Goal: Task Accomplishment & Management: Manage account settings

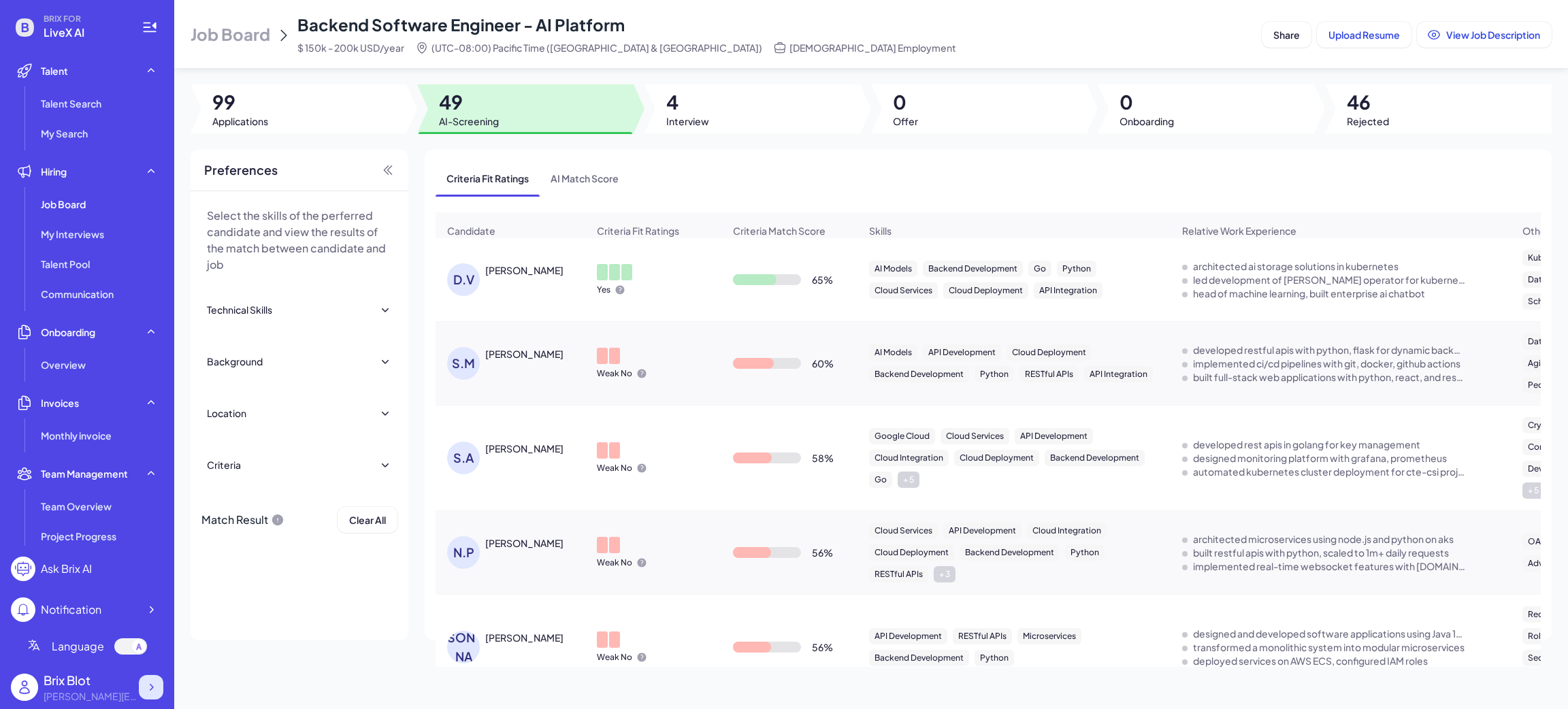
click at [148, 681] on icon at bounding box center [151, 687] width 13 height 13
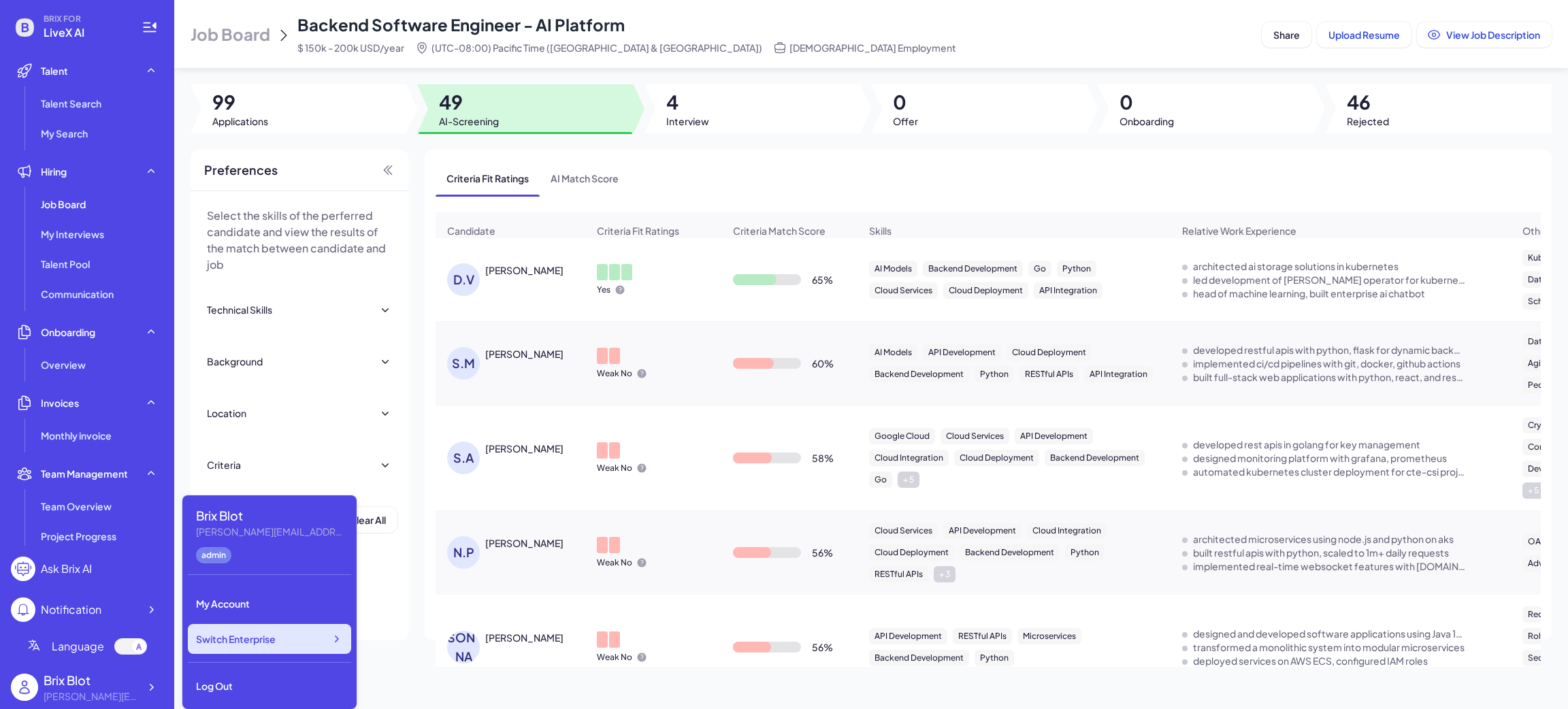
click at [293, 646] on div "Switch Enterprise" at bounding box center [269, 638] width 164 height 30
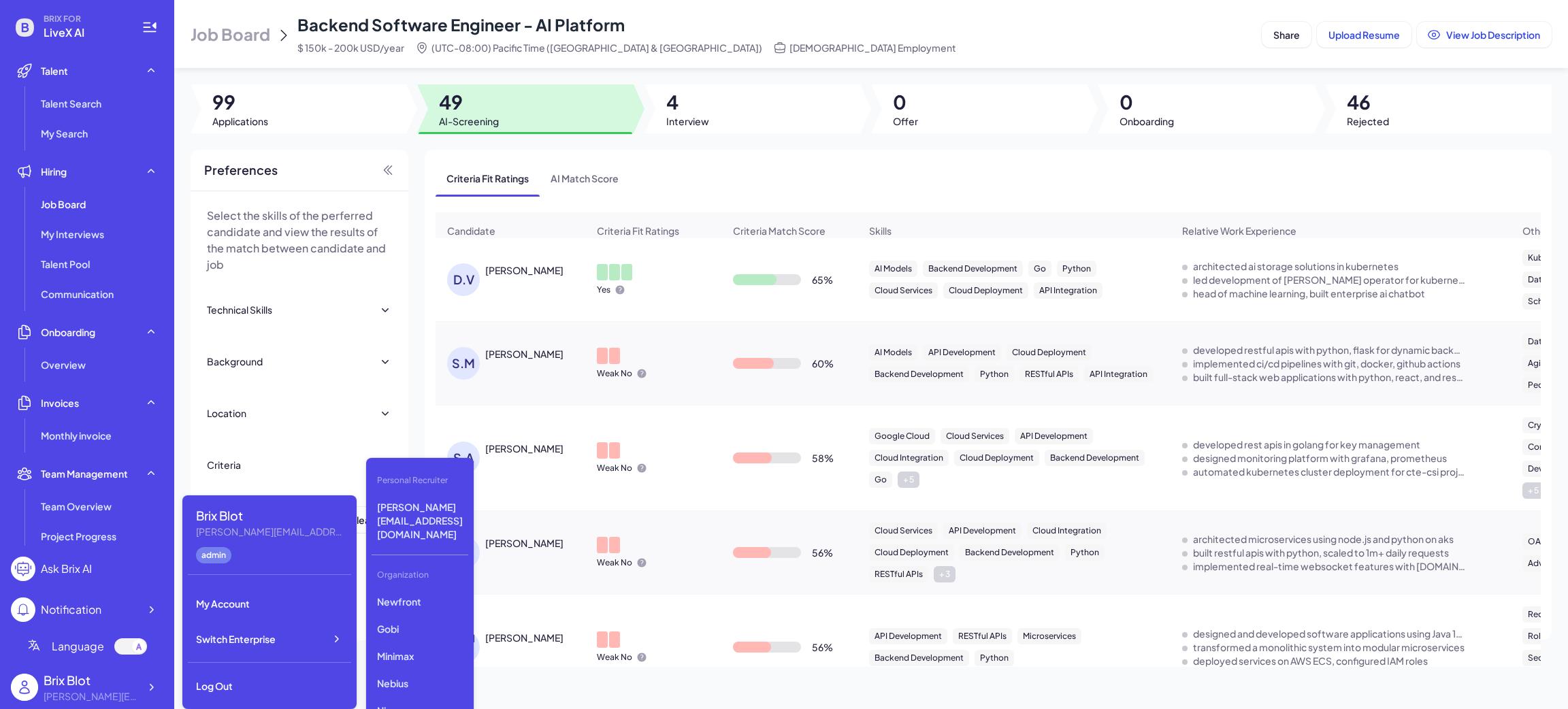
click at [411, 564] on div "Organization" at bounding box center [419, 575] width 97 height 23
click at [417, 589] on p "Newfront" at bounding box center [419, 602] width 97 height 25
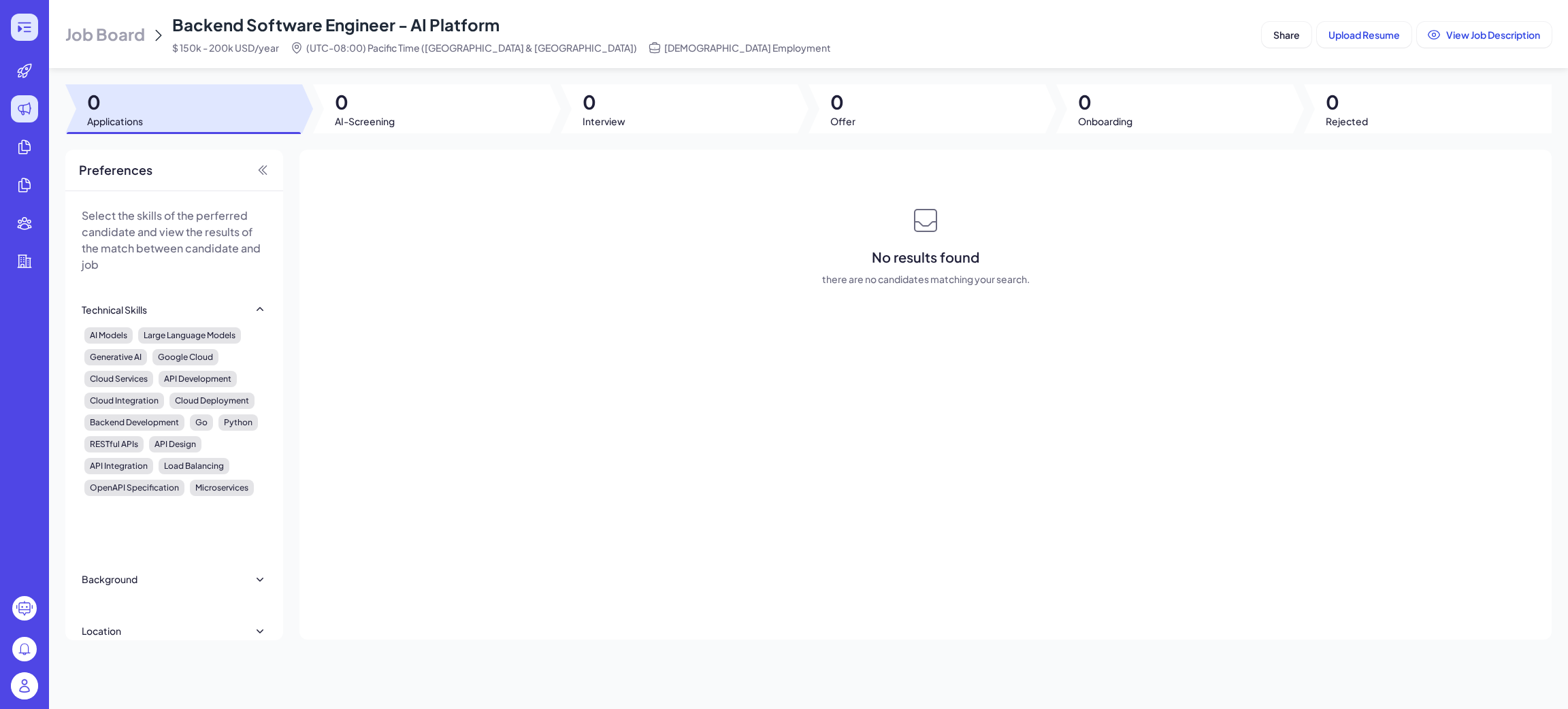
click at [17, 22] on icon at bounding box center [24, 27] width 16 height 16
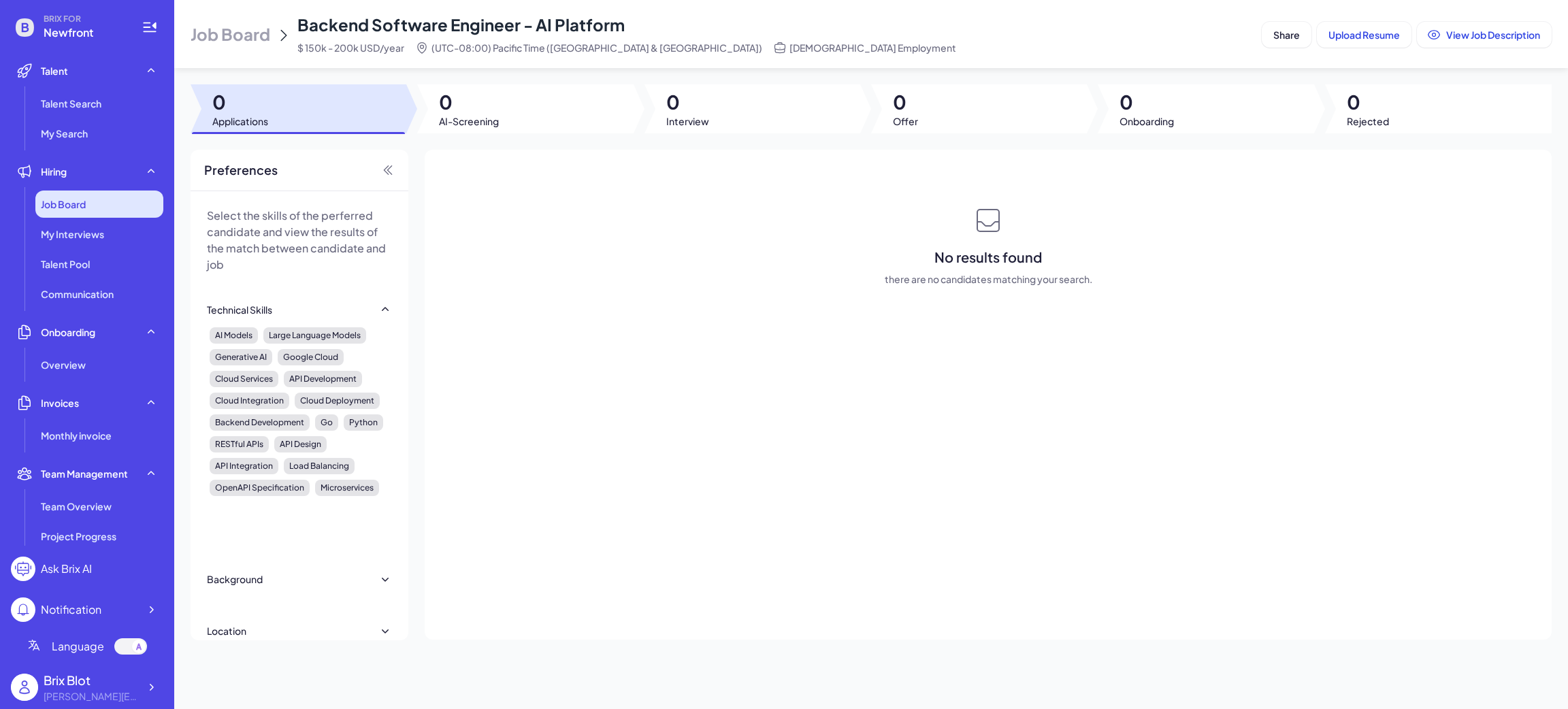
click at [85, 215] on div "Job Board" at bounding box center [100, 204] width 128 height 27
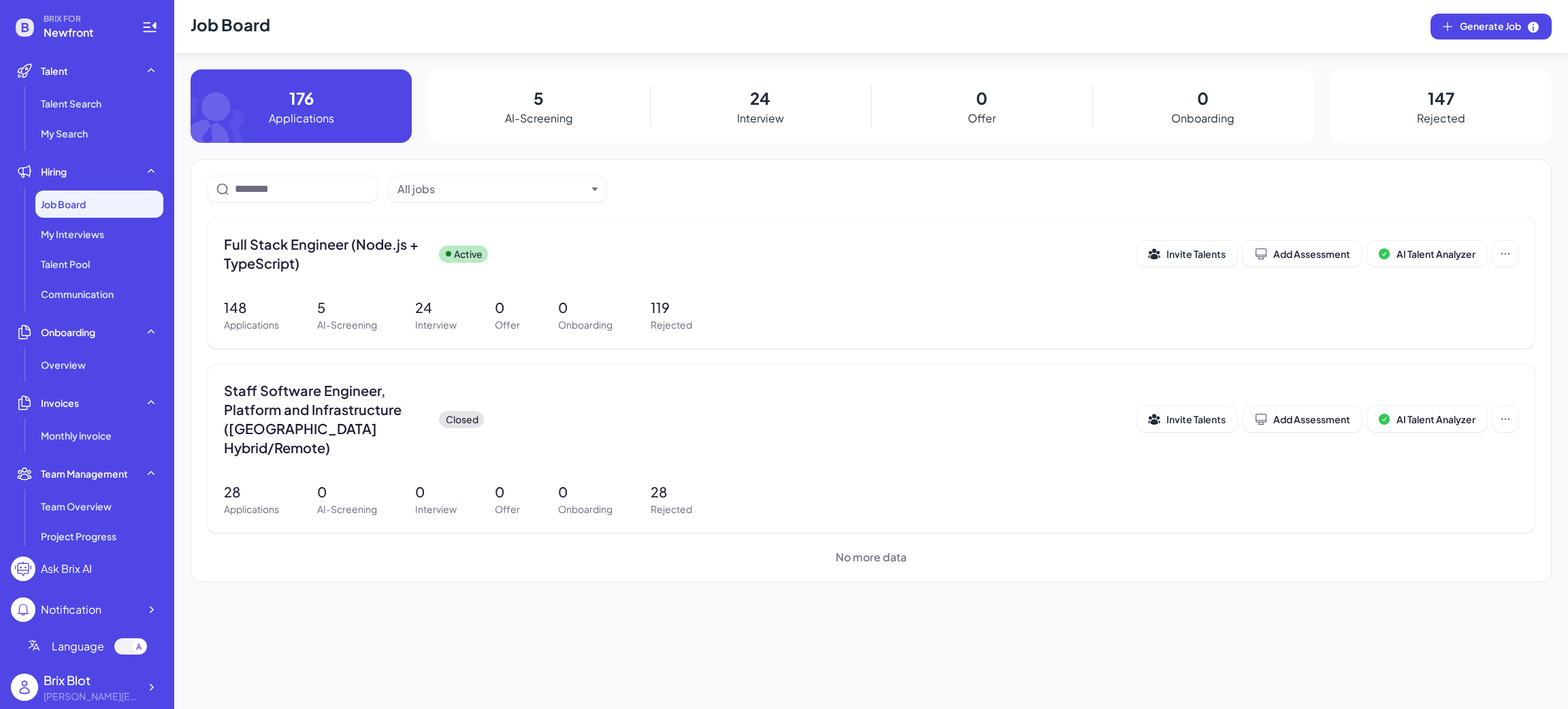
click at [390, 587] on div "Job Board Generate Job 176 Applications 5 AI-Screening 24 Interview 0 Offer 0 O…" at bounding box center [871, 354] width 1394 height 709
click at [417, 298] on p "24" at bounding box center [436, 307] width 41 height 20
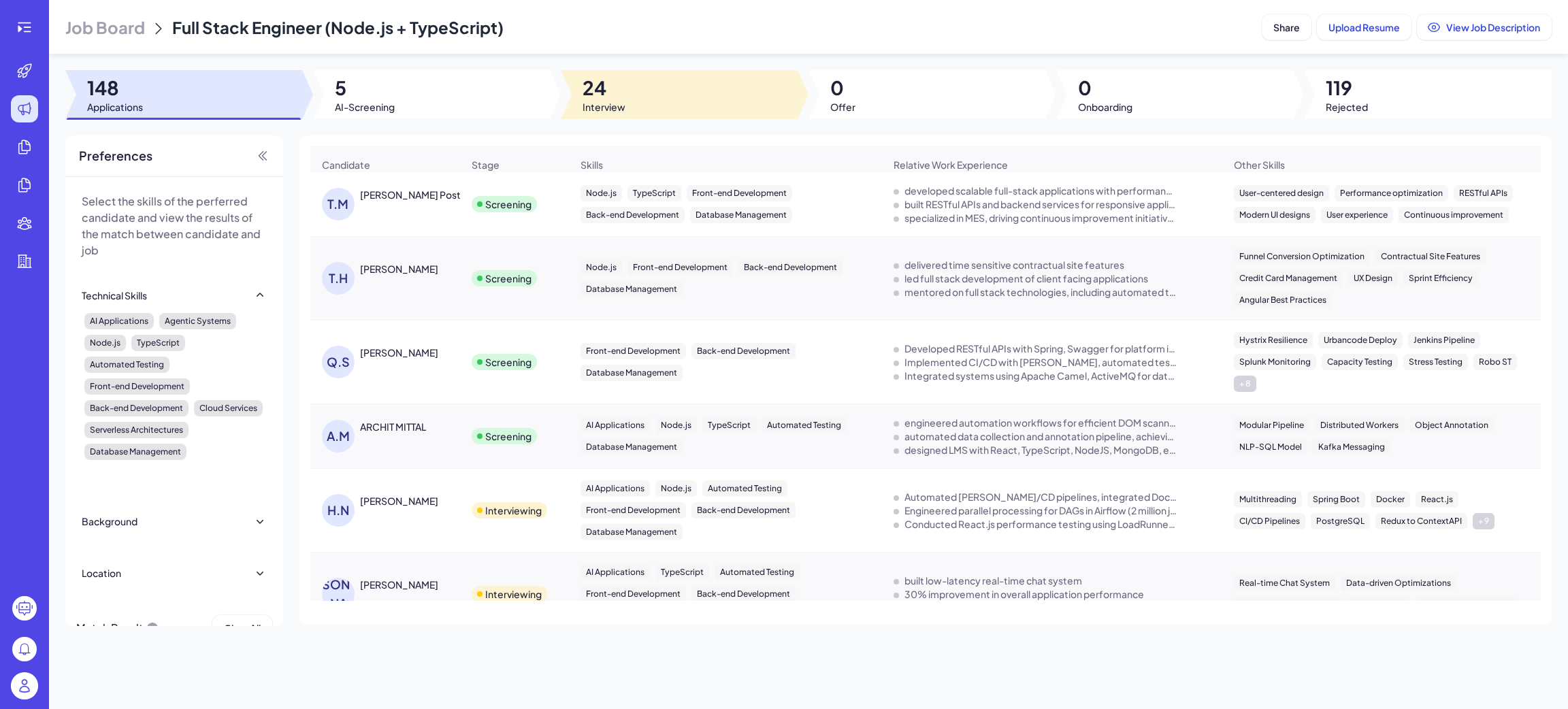
click at [611, 93] on span "24" at bounding box center [604, 88] width 43 height 25
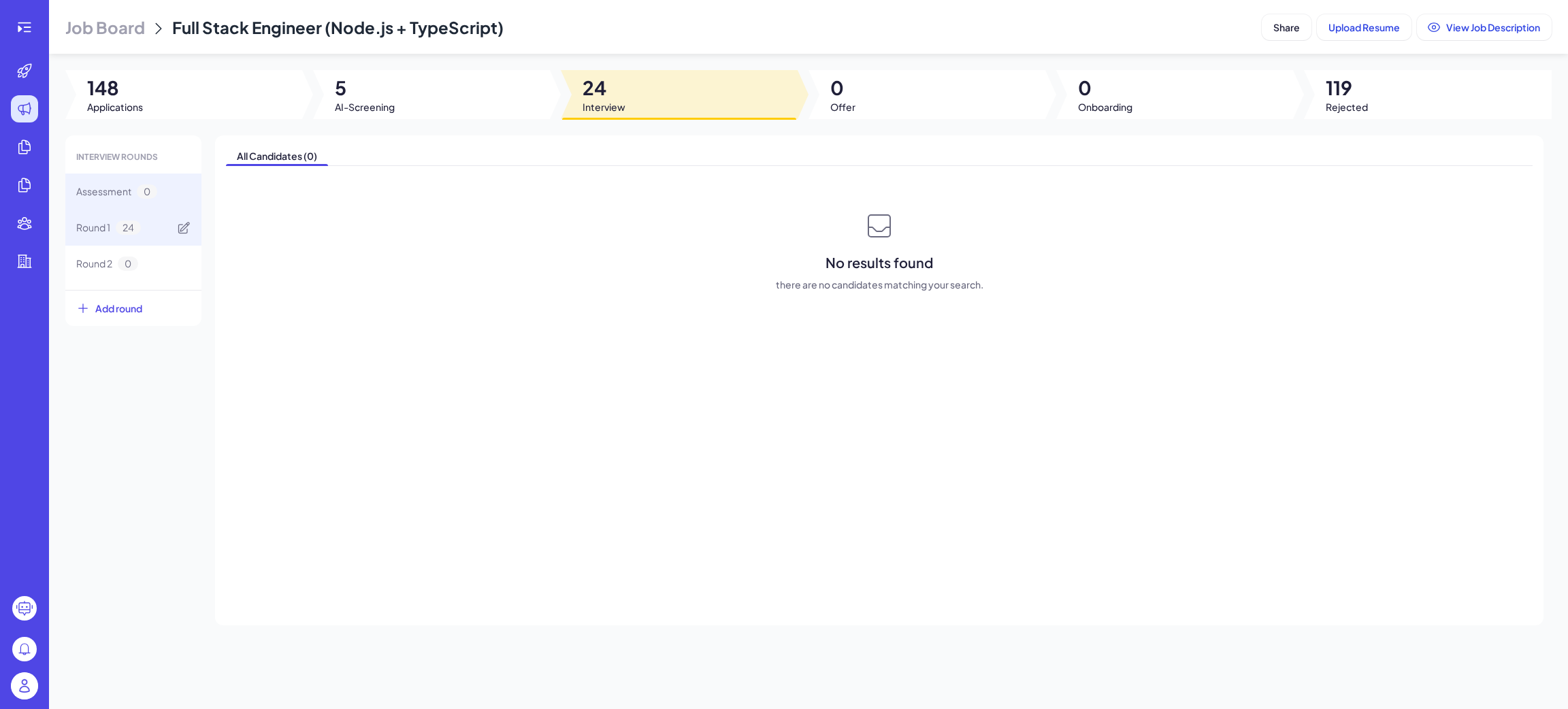
click at [108, 233] on span "Round 1" at bounding box center [94, 227] width 34 height 14
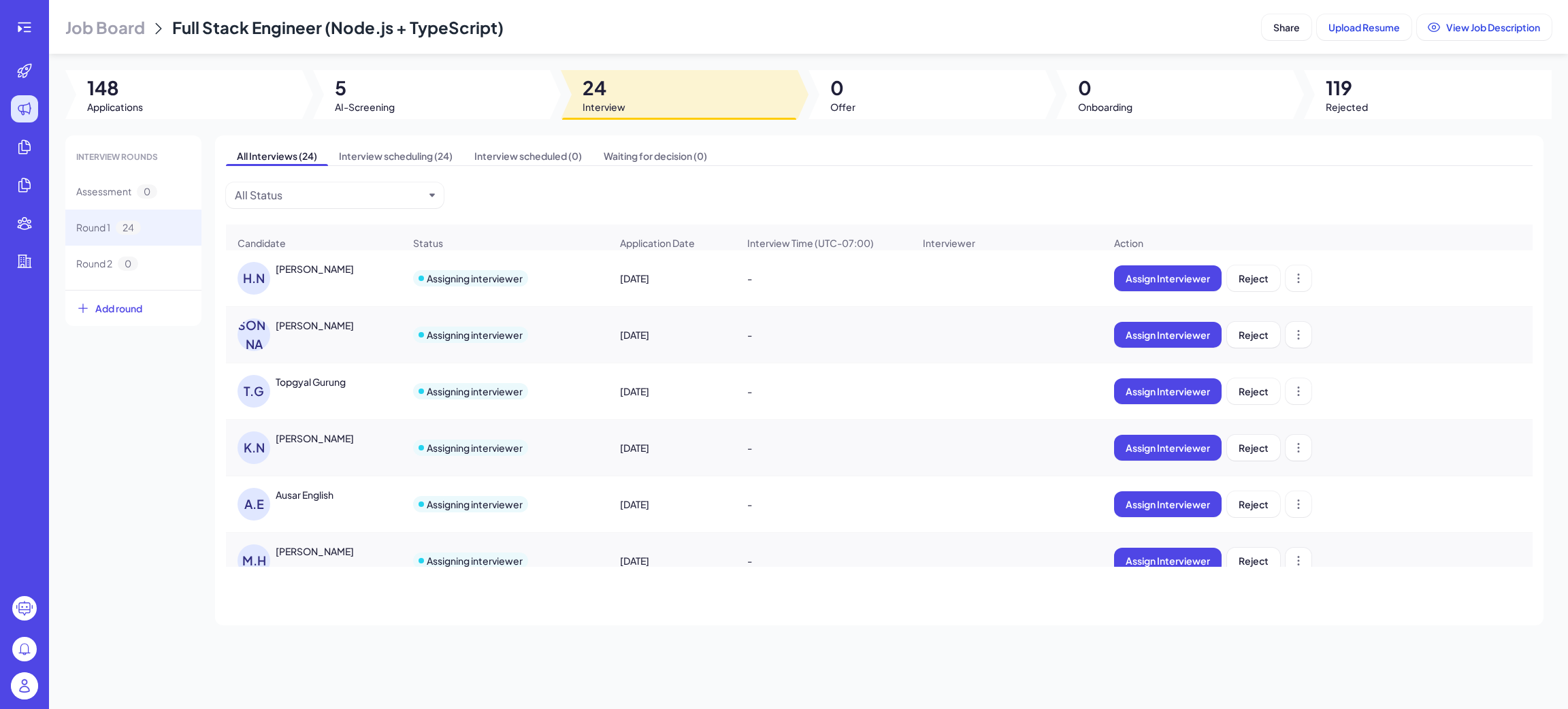
click at [318, 276] on div "[PERSON_NAME]" at bounding box center [315, 269] width 78 height 13
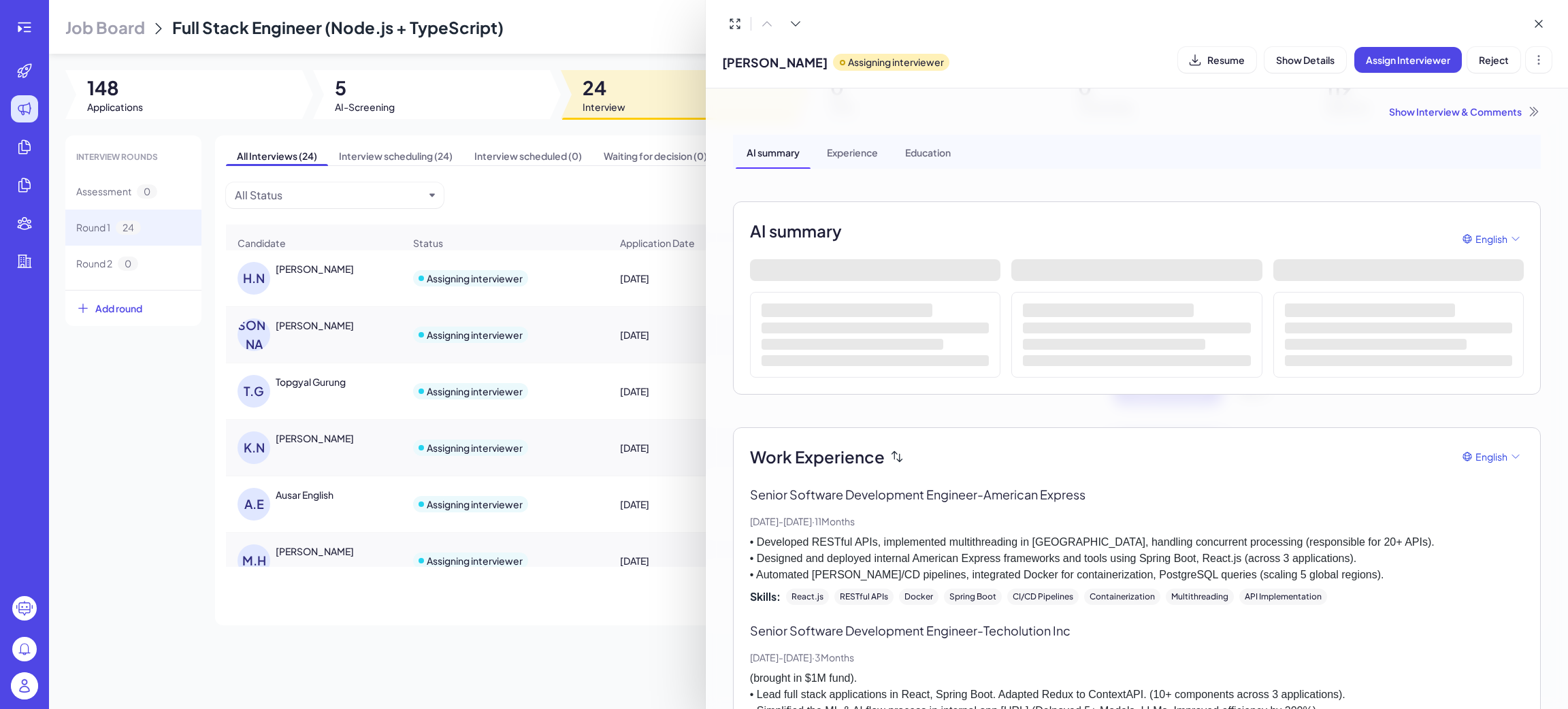
click at [1456, 112] on div "Show Interview & Comments" at bounding box center [1137, 111] width 808 height 13
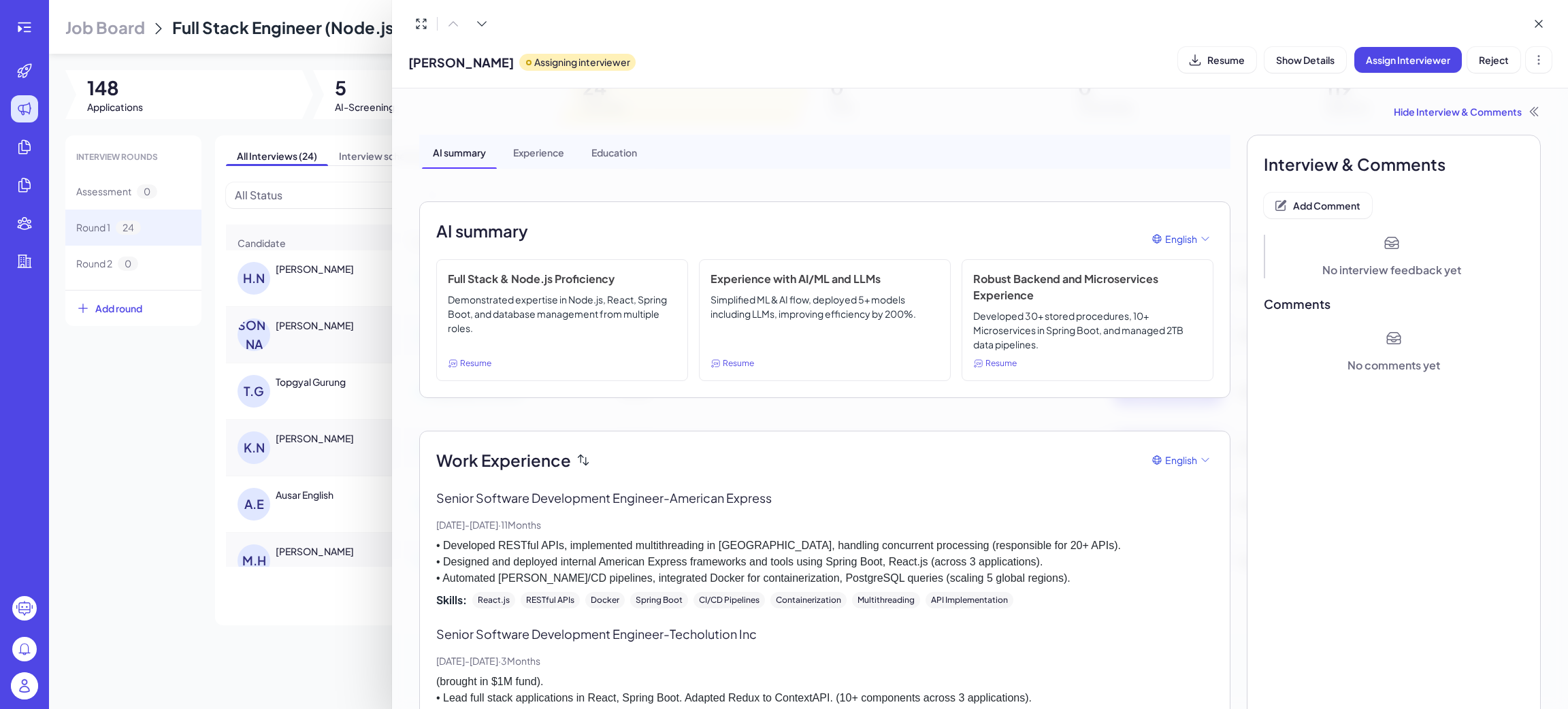
click at [133, 469] on div at bounding box center [784, 354] width 1568 height 709
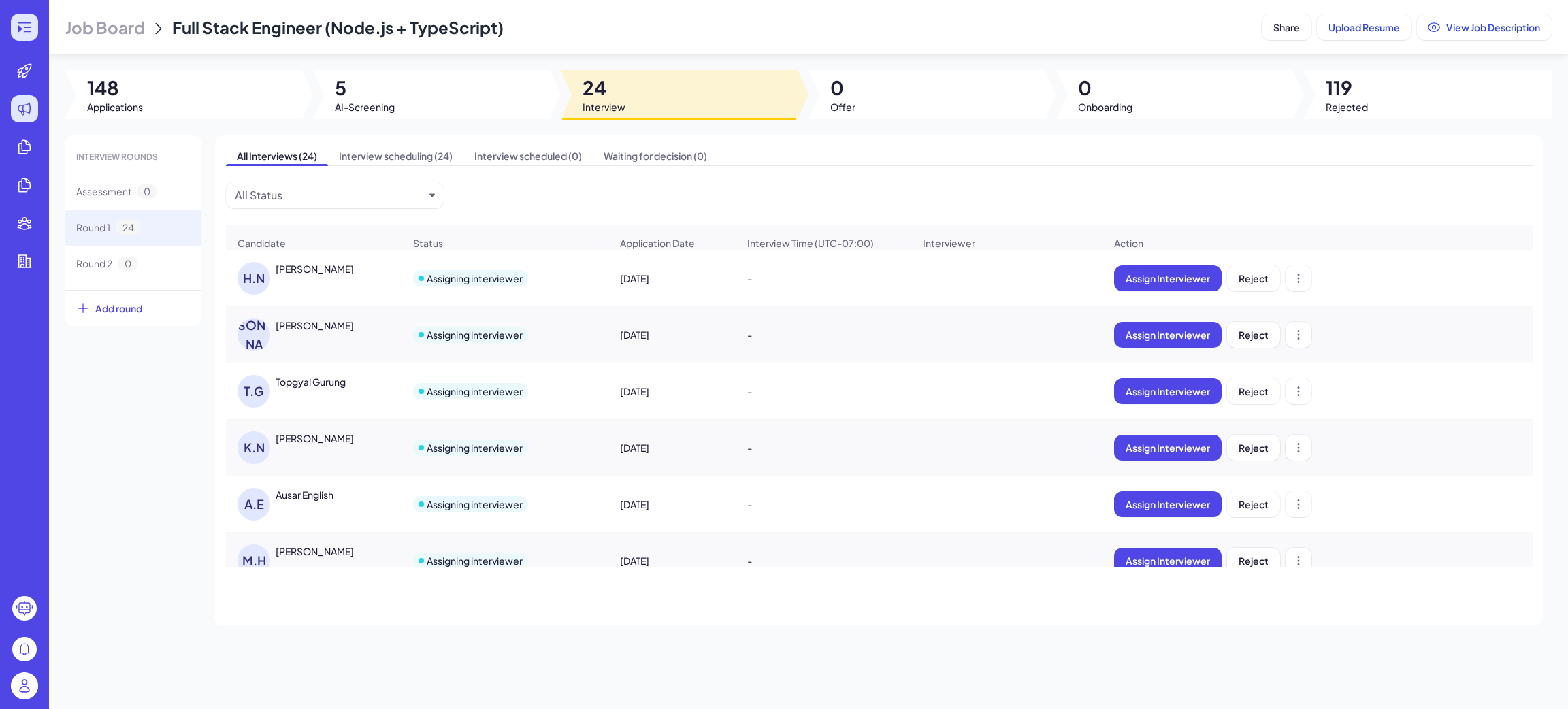
click at [16, 34] on icon at bounding box center [24, 27] width 16 height 16
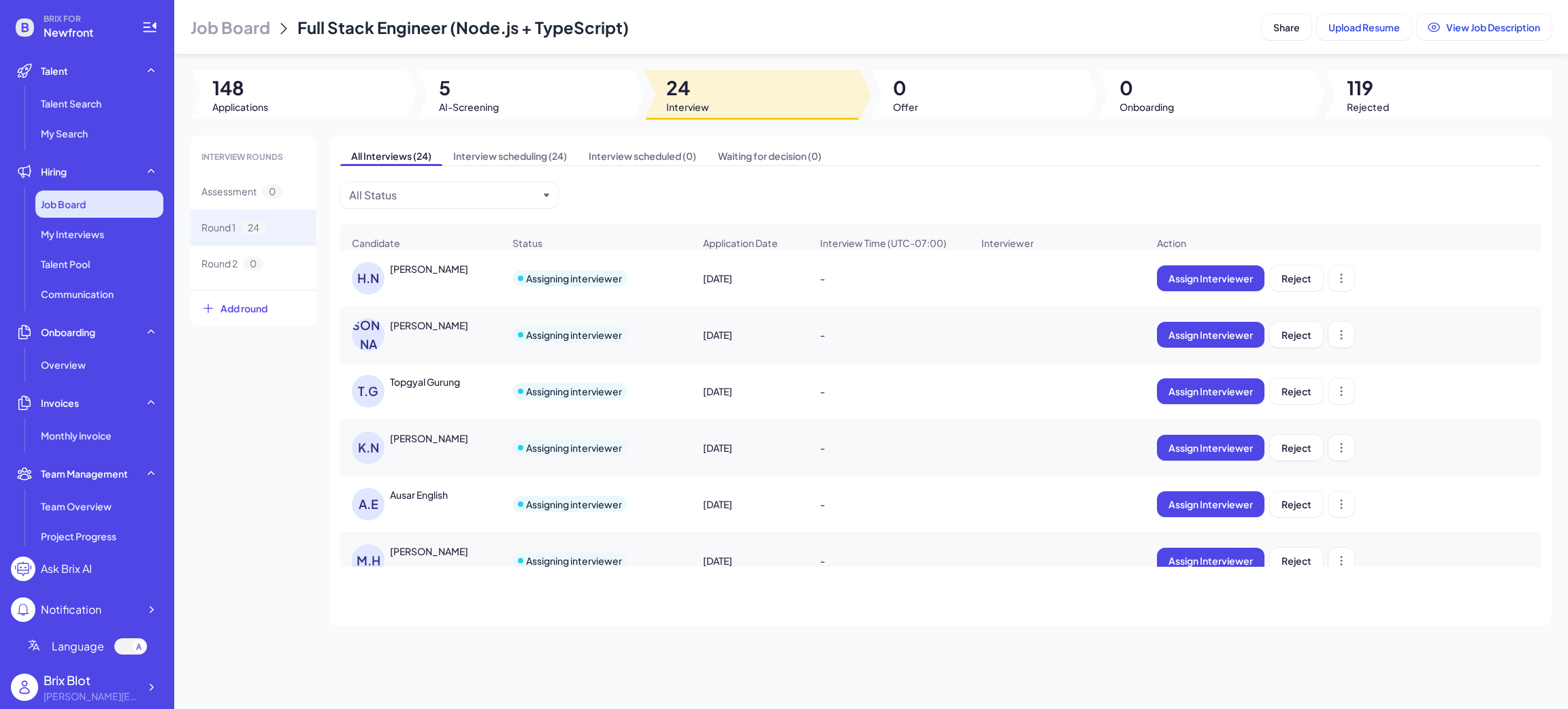
click at [101, 195] on div "Job Board" at bounding box center [100, 204] width 128 height 27
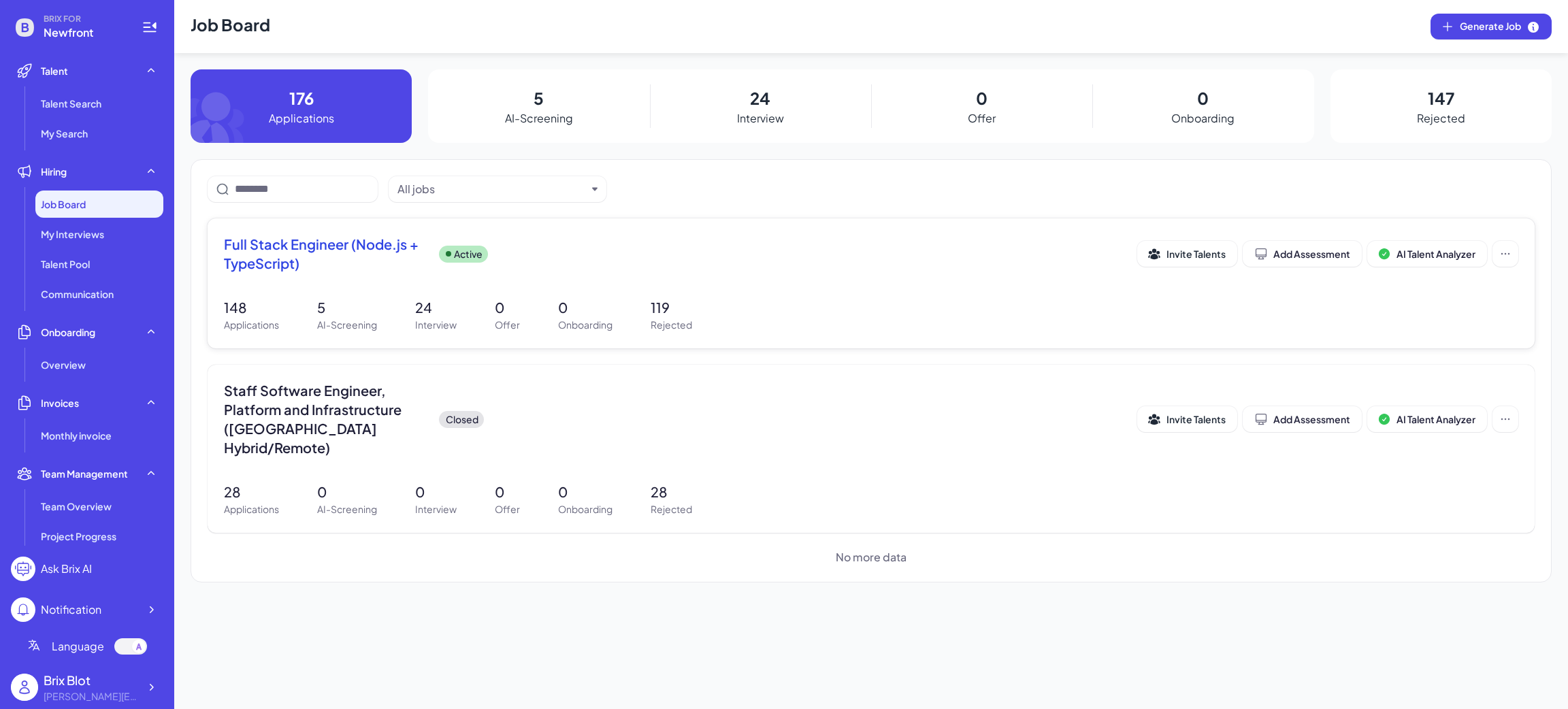
click at [349, 249] on span "Full Stack Engineer (Node.js + TypeScript)" at bounding box center [325, 254] width 204 height 38
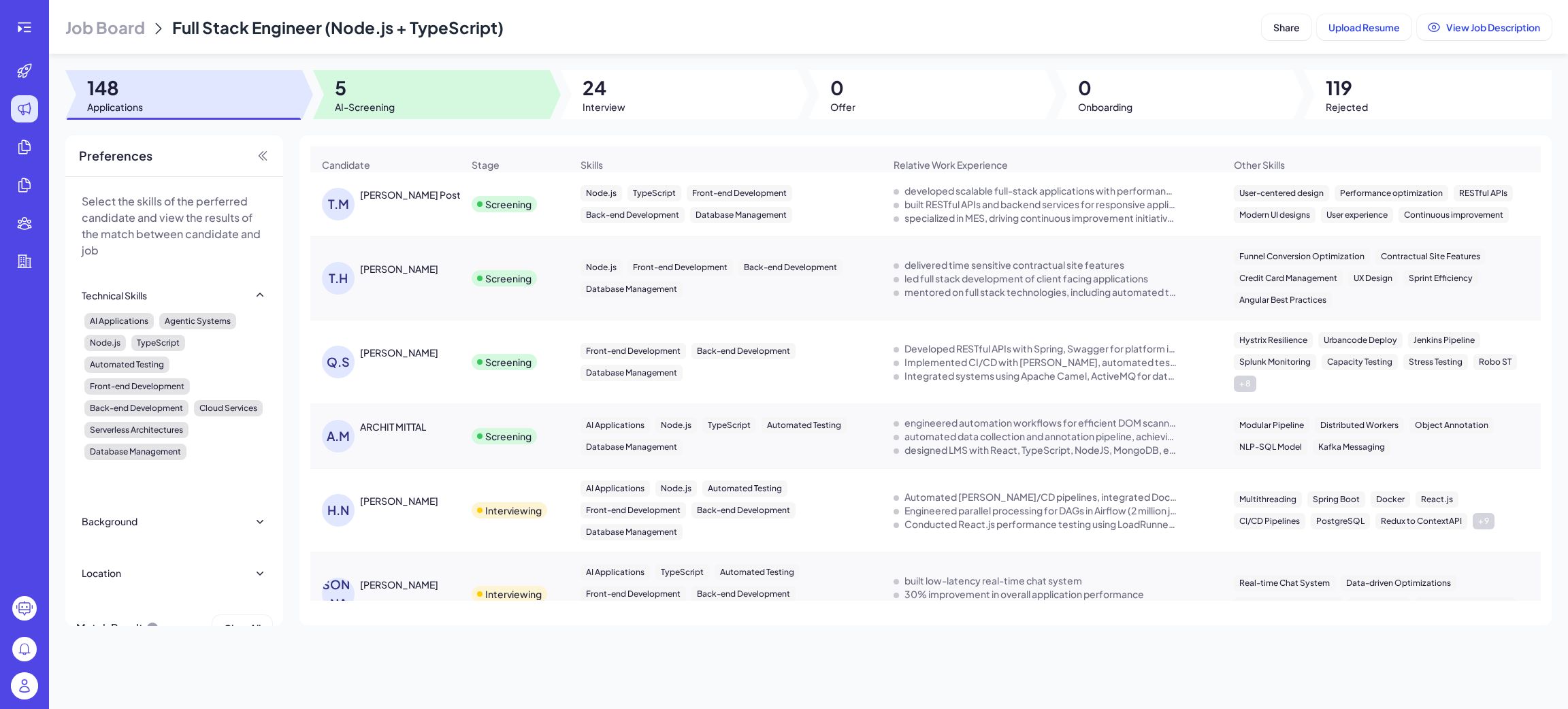
click at [357, 109] on span "AI-Screening" at bounding box center [365, 107] width 60 height 13
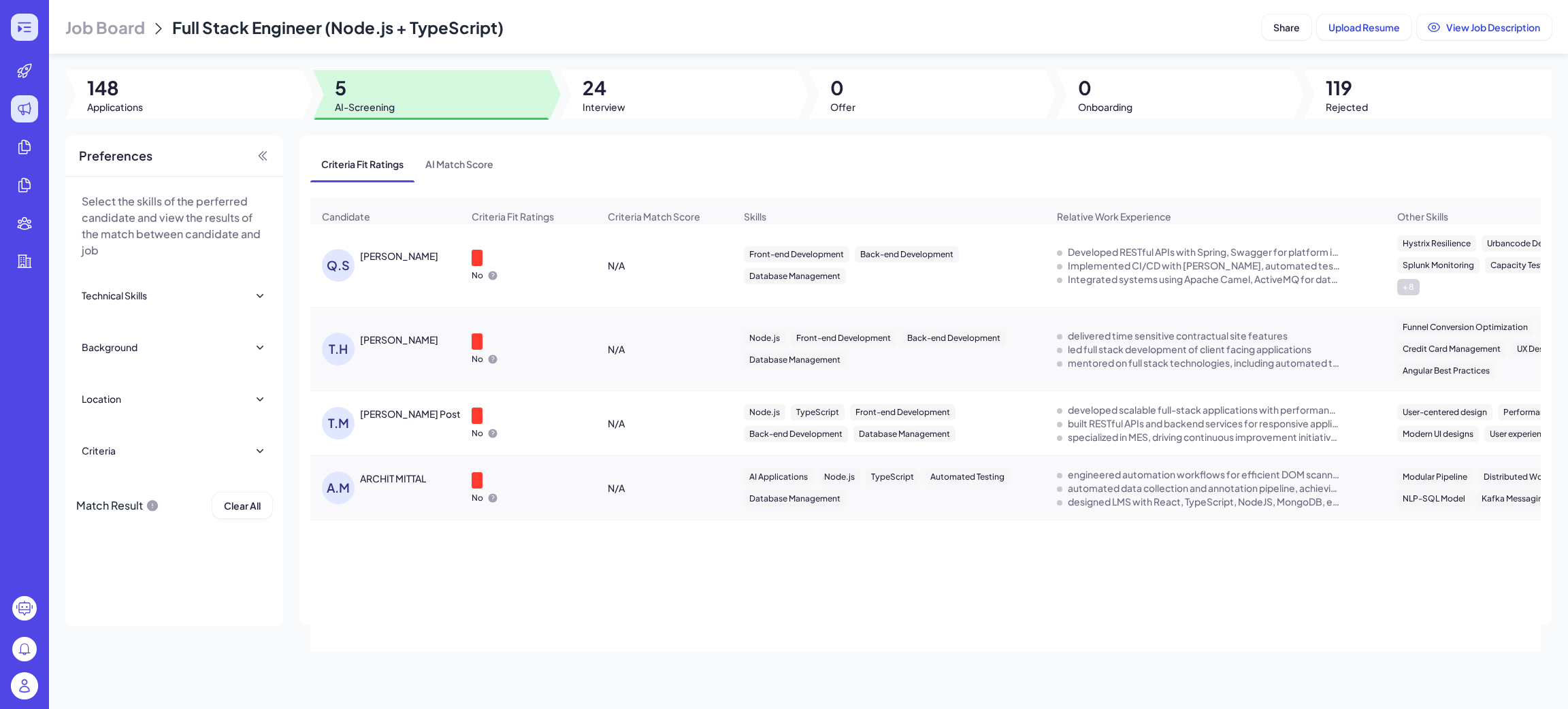
click at [17, 22] on icon at bounding box center [24, 27] width 16 height 16
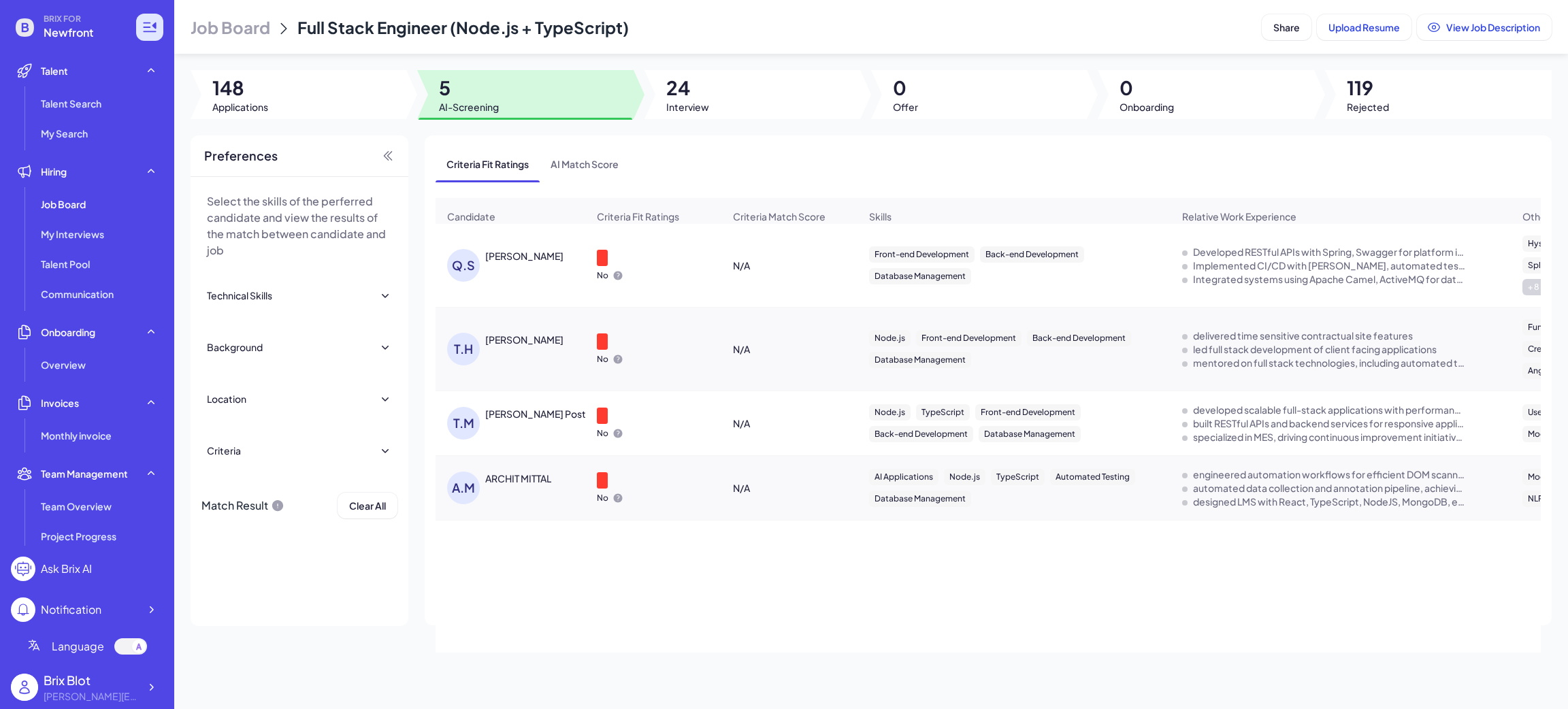
click at [17, 22] on icon at bounding box center [24, 27] width 18 height 18
click at [150, 679] on div at bounding box center [151, 687] width 25 height 25
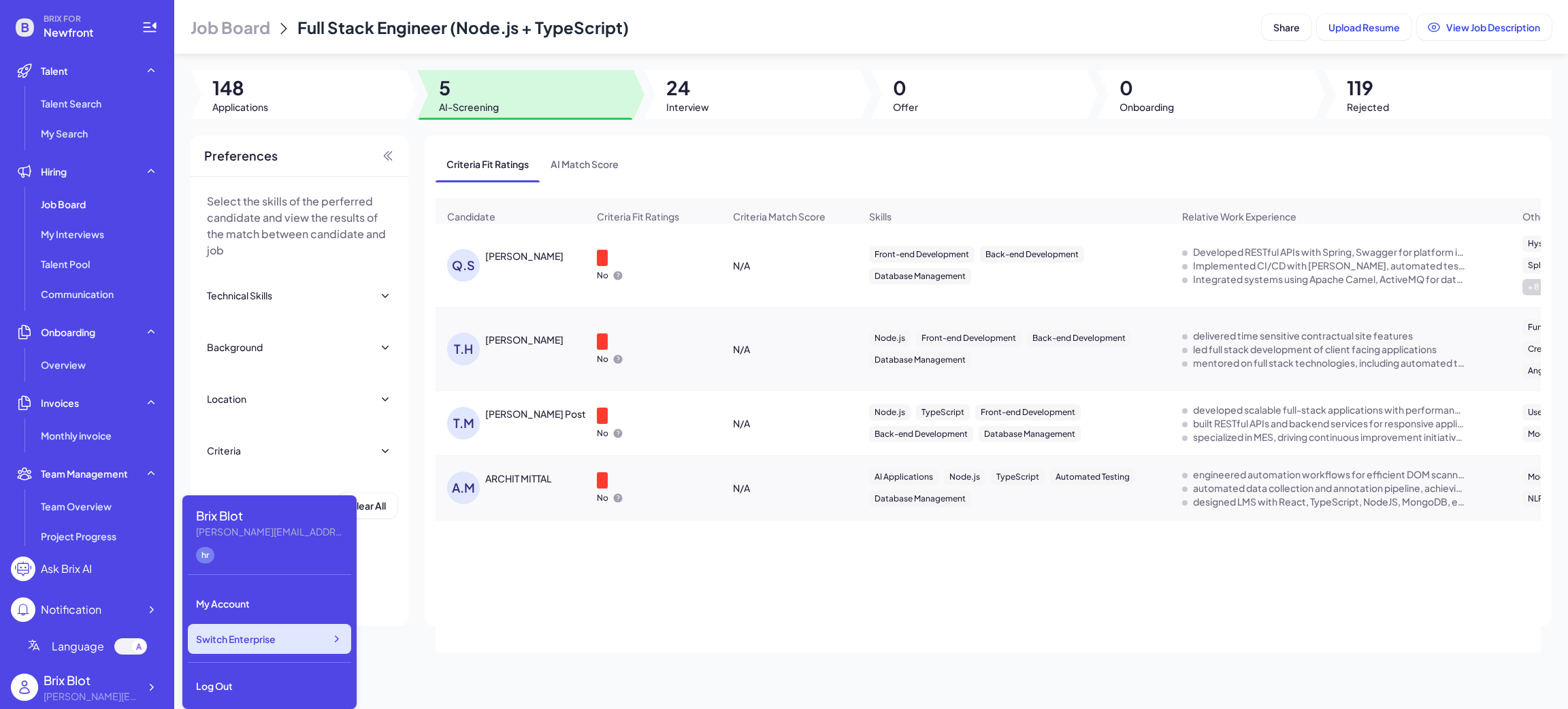
click at [227, 629] on div "Switch Enterprise" at bounding box center [269, 638] width 164 height 30
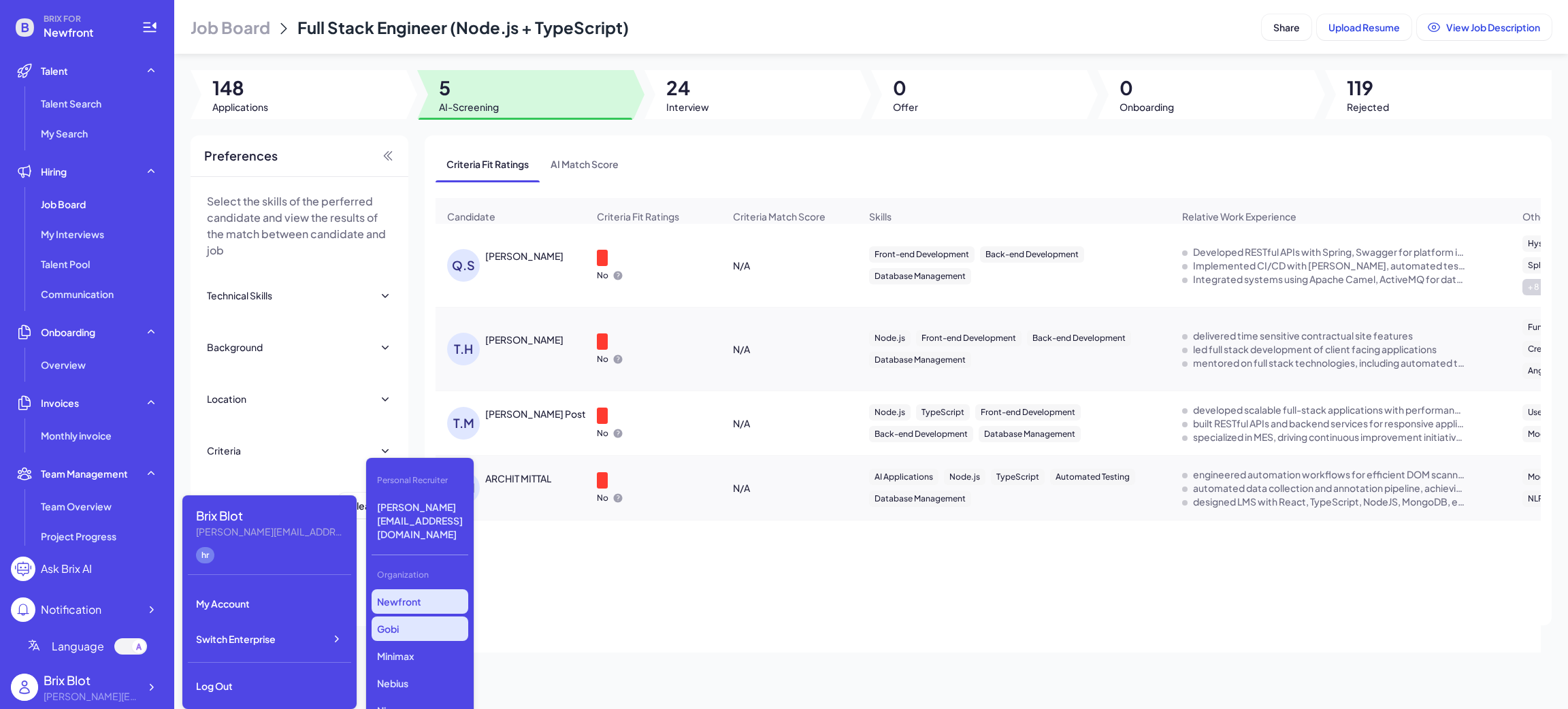
click at [442, 616] on p "Gobi" at bounding box center [419, 629] width 97 height 25
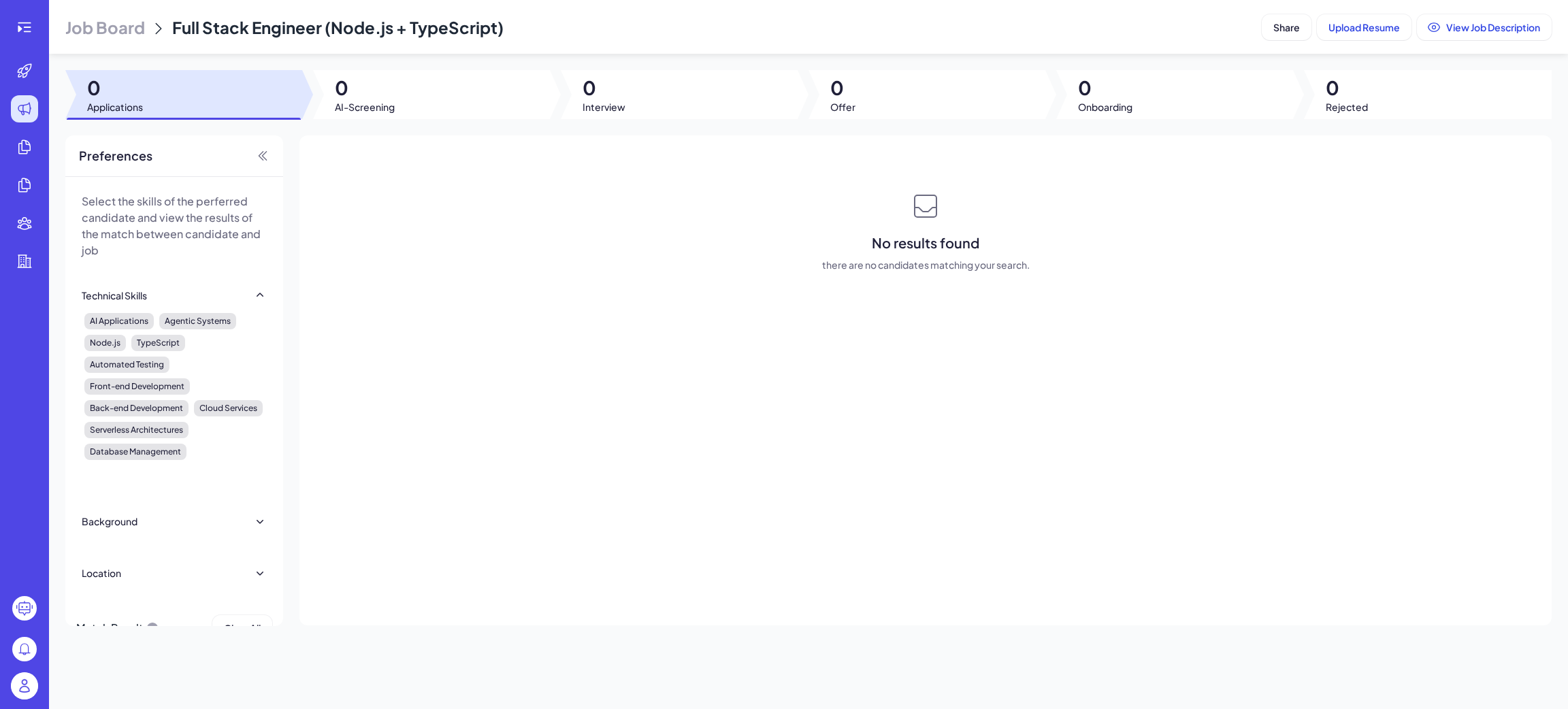
click at [17, 7] on div at bounding box center [24, 354] width 49 height 709
click at [22, 20] on icon at bounding box center [24, 27] width 16 height 16
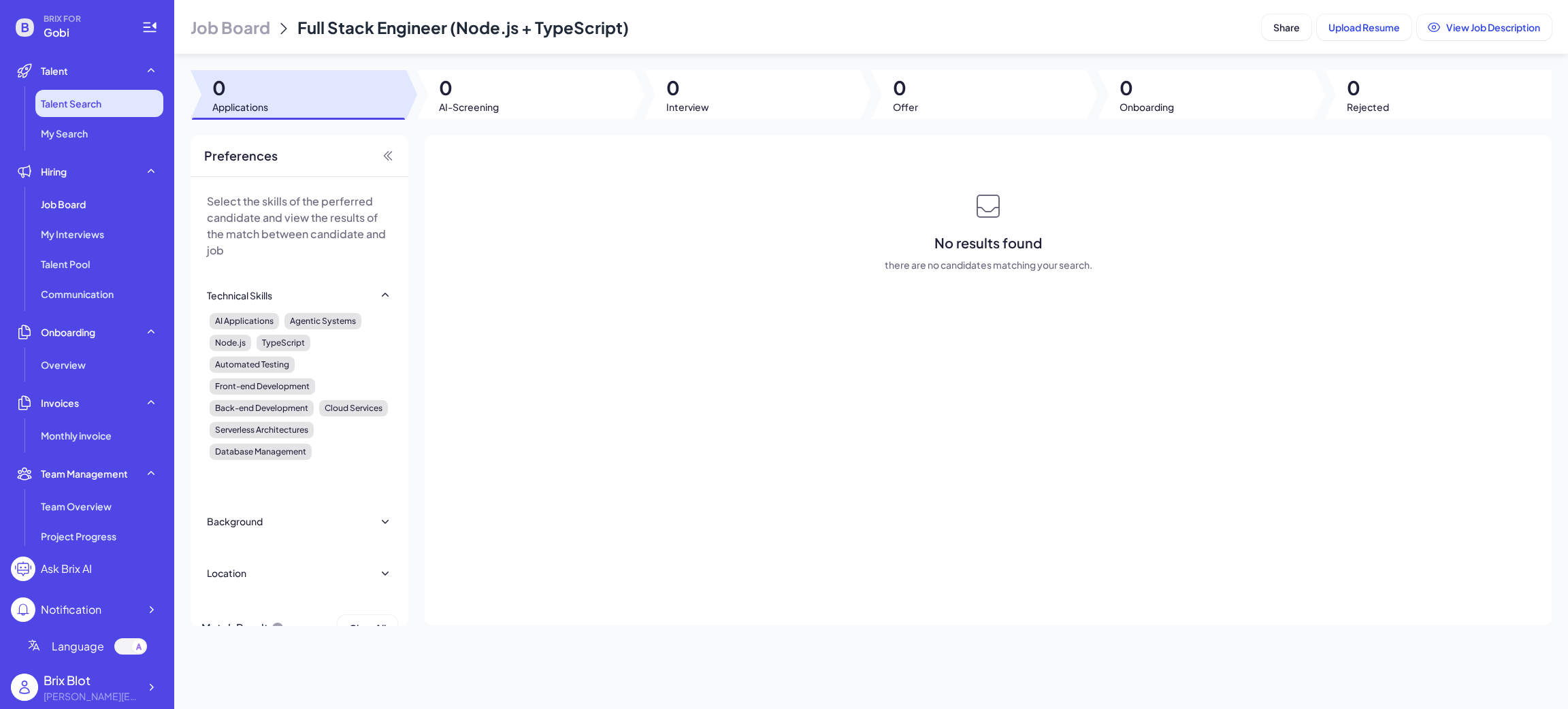
click at [101, 101] on span "Talent Search" at bounding box center [71, 103] width 60 height 13
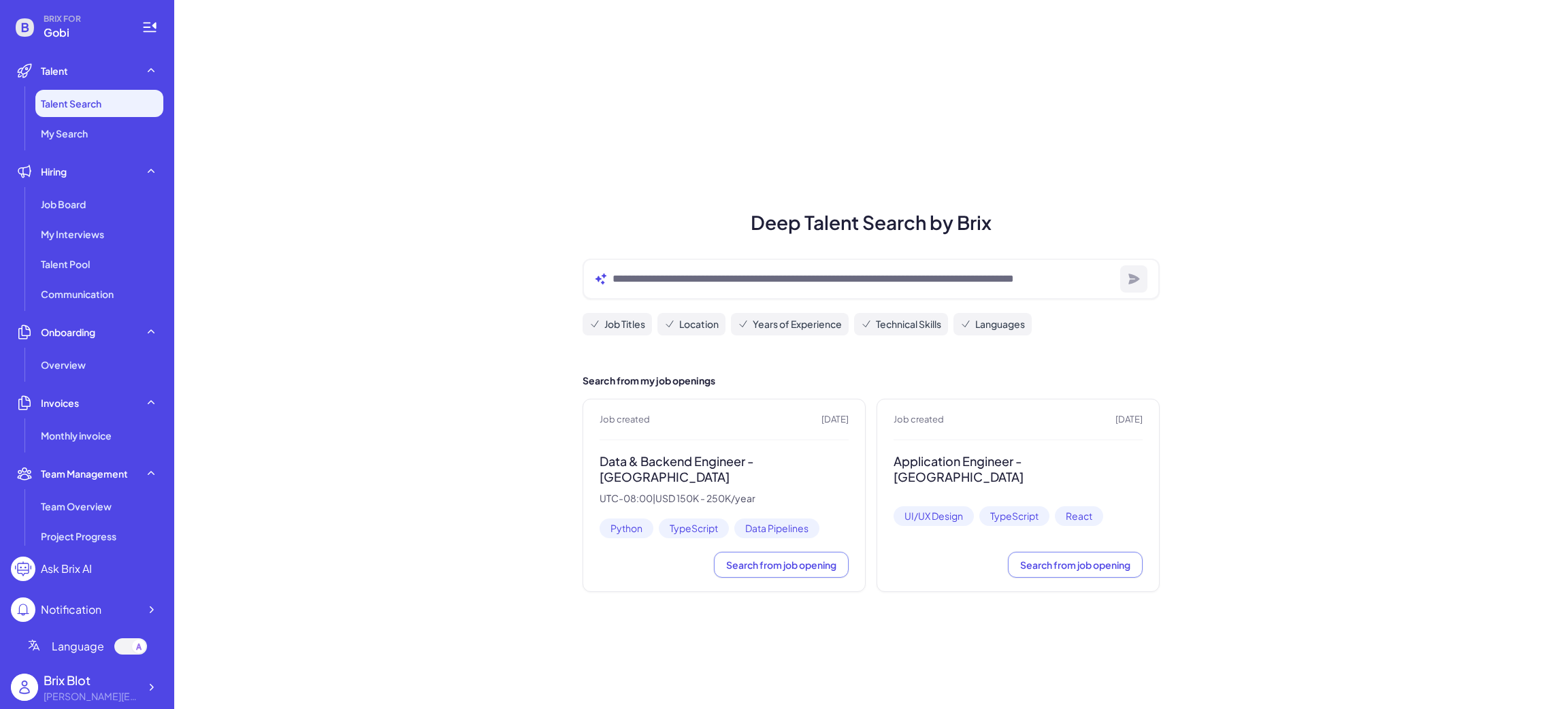
click at [93, 217] on ul "Job Board My Interviews Talent Pool Communication" at bounding box center [86, 249] width 152 height 117
click at [93, 202] on div "Job Board" at bounding box center [100, 204] width 128 height 27
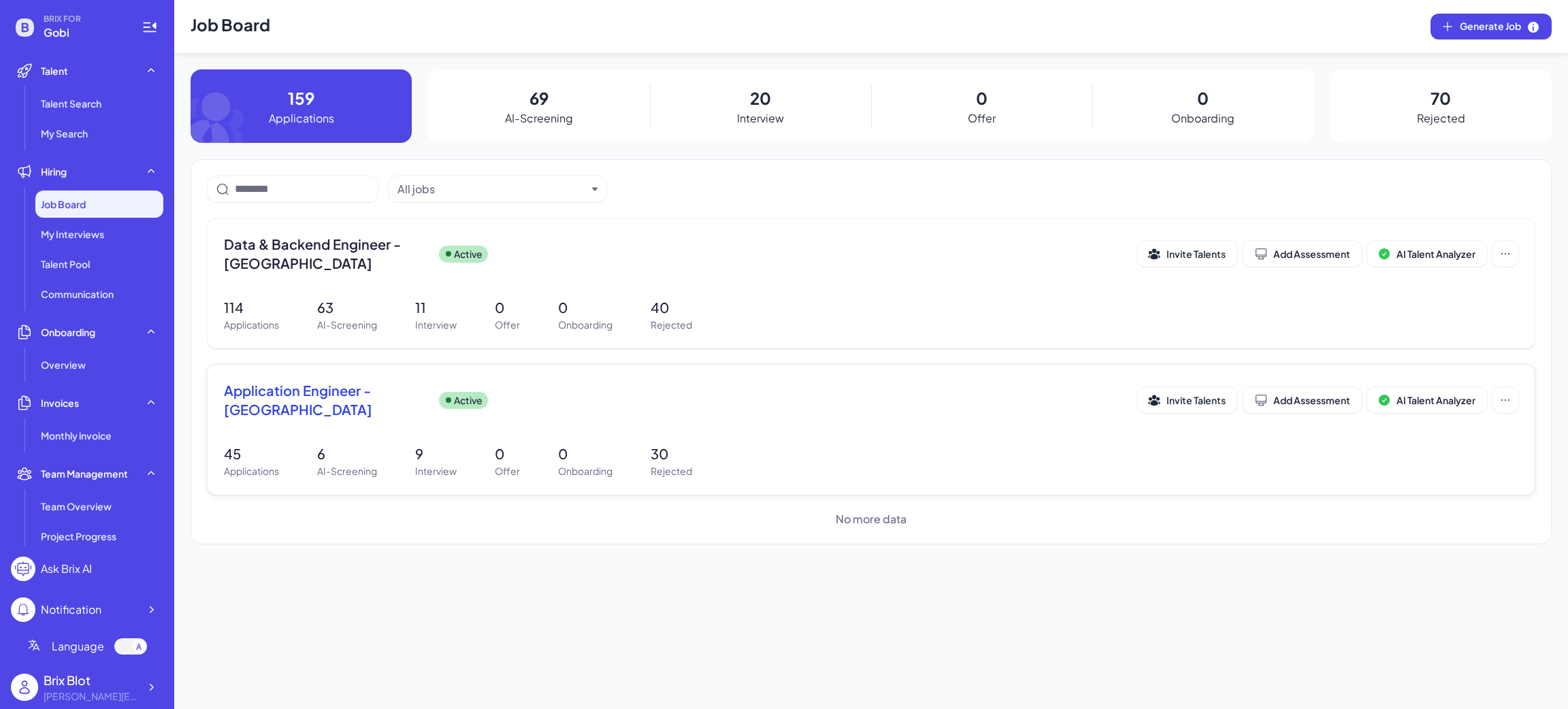
click at [330, 389] on span "Application Engineer - San Francisco" at bounding box center [325, 400] width 204 height 38
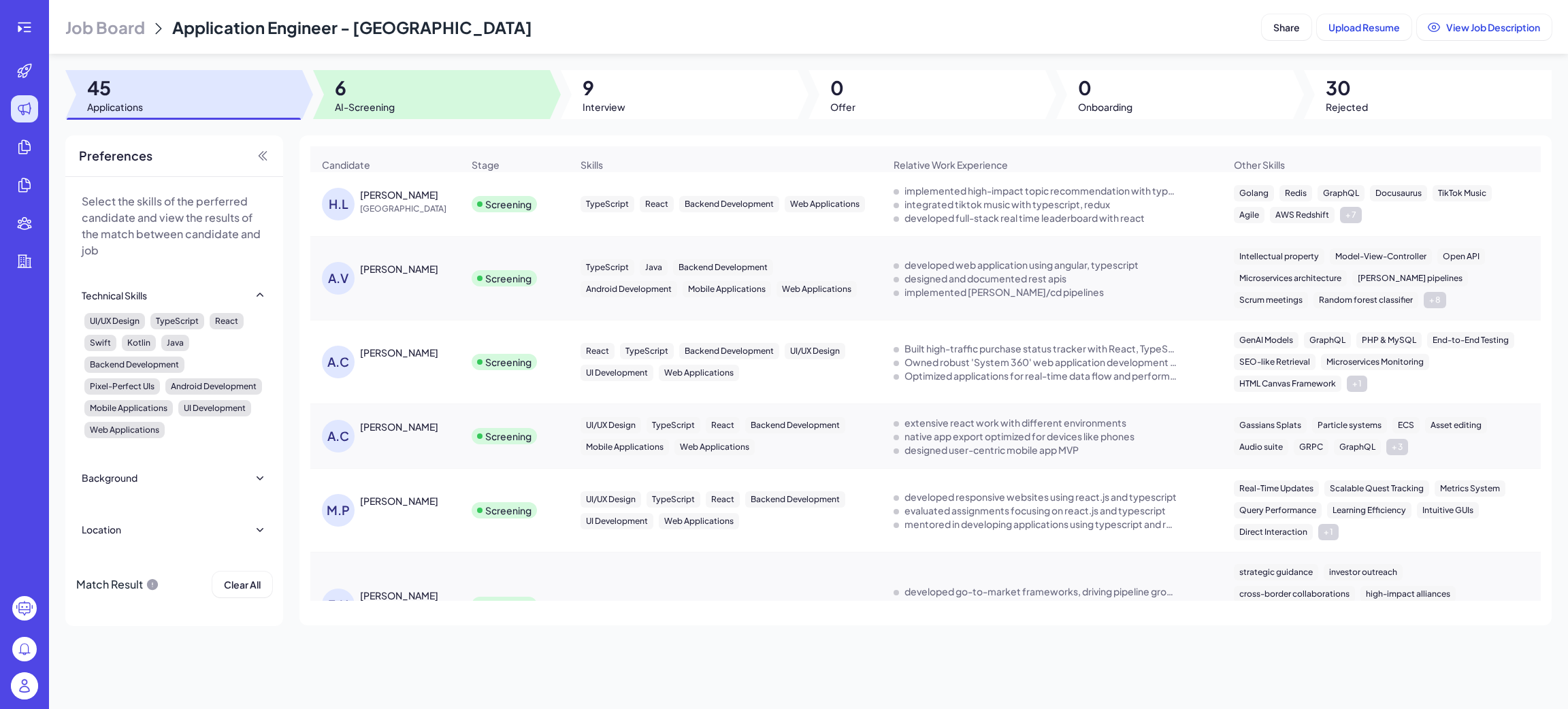
click at [394, 85] on span "6" at bounding box center [365, 88] width 60 height 25
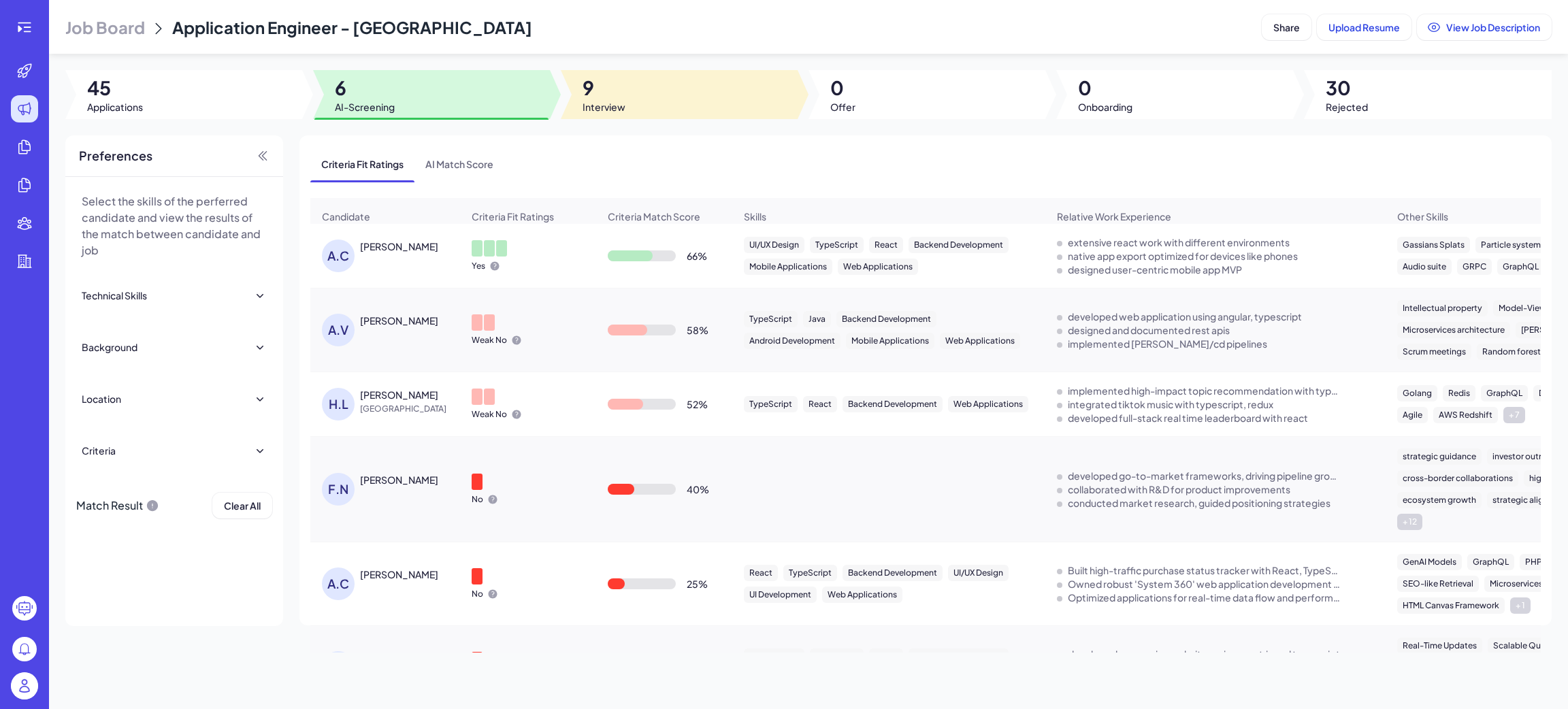
click at [573, 98] on div at bounding box center [679, 94] width 236 height 49
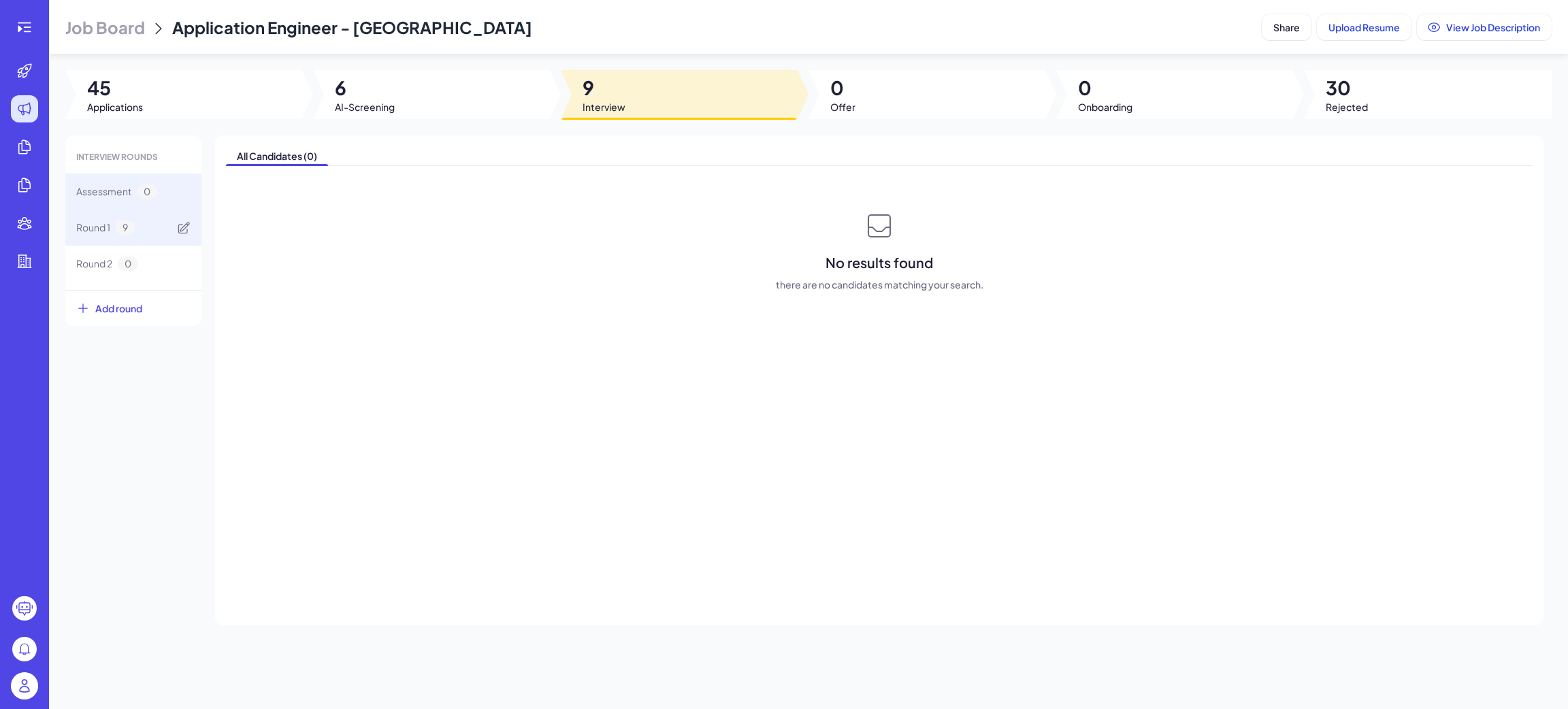
click at [137, 229] on div "Round 1 9" at bounding box center [133, 228] width 136 height 36
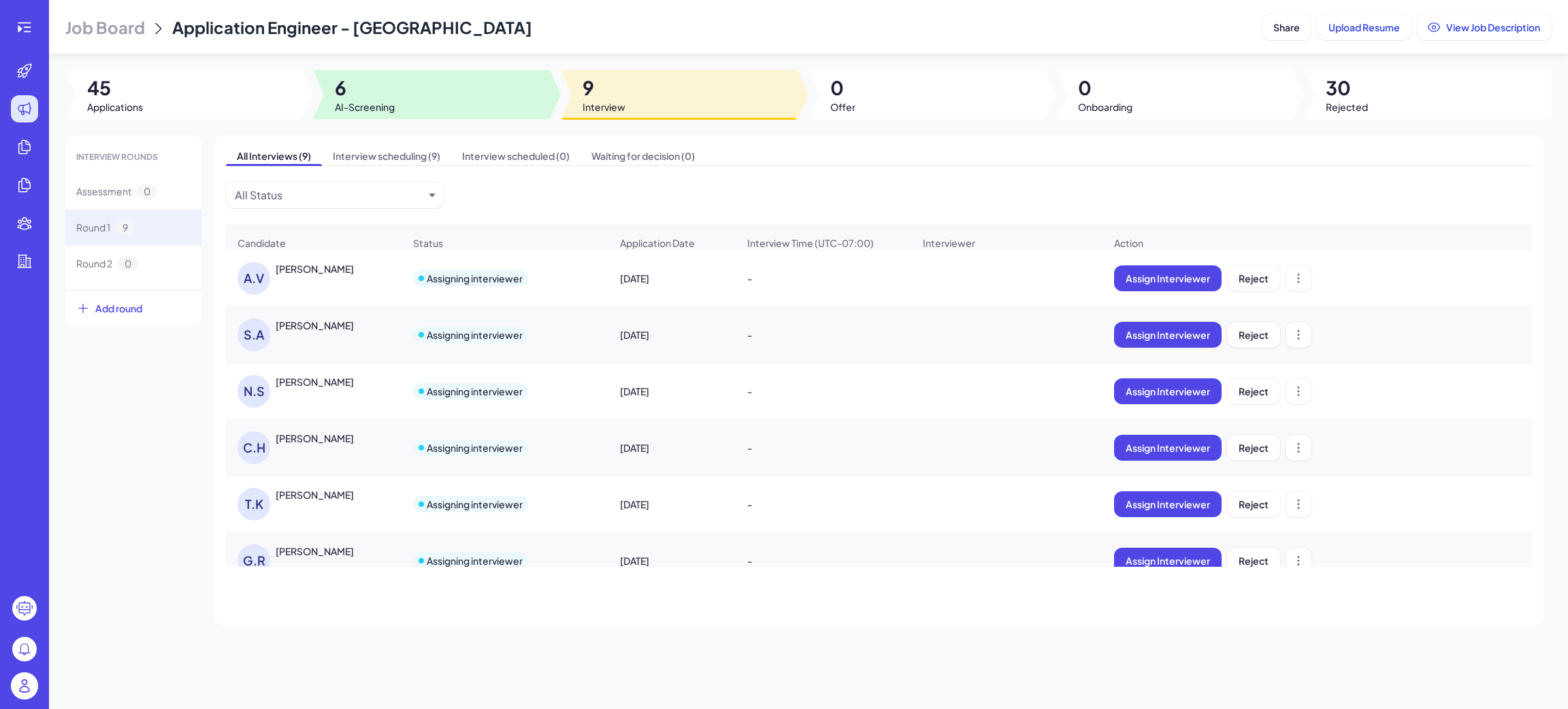
click at [385, 109] on span "AI-Screening" at bounding box center [365, 107] width 60 height 13
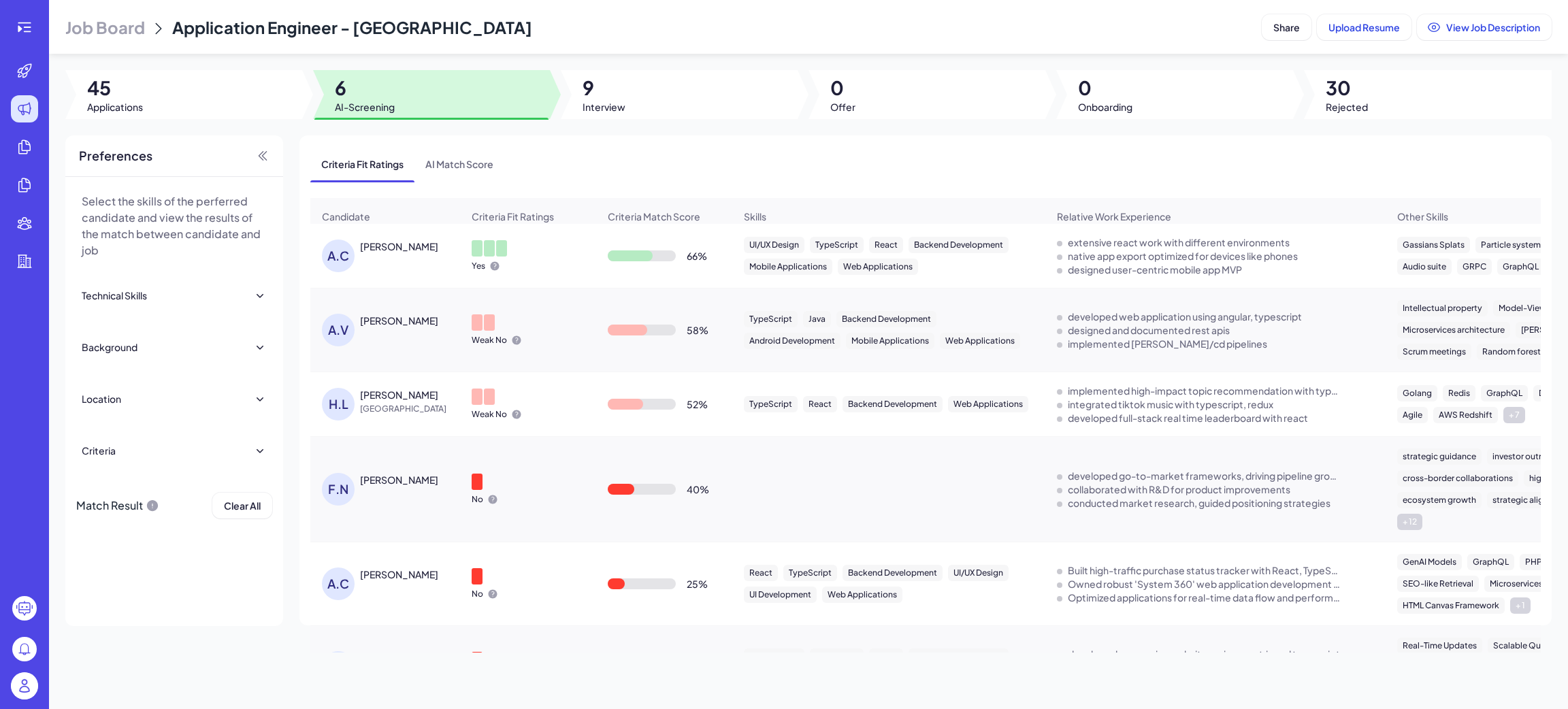
drag, startPoint x: 350, startPoint y: 283, endPoint x: 363, endPoint y: 283, distance: 13.0
click at [363, 283] on div "A.C Alan Castillo" at bounding box center [385, 255] width 148 height 55
click at [372, 248] on div "A.C Alan Castillo" at bounding box center [385, 255] width 148 height 55
click at [378, 253] on div "Alan Castillo" at bounding box center [399, 246] width 78 height 13
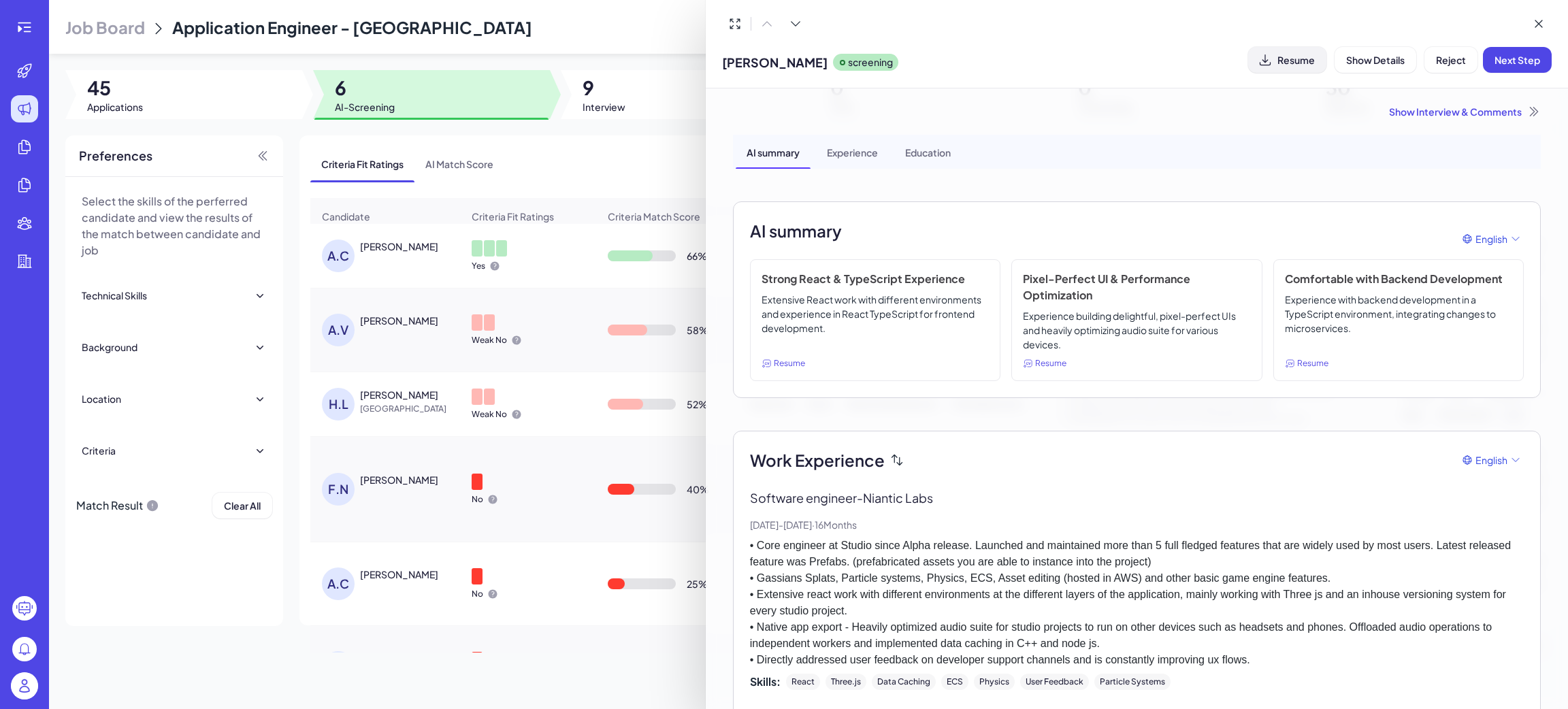
click at [1284, 65] on span "Resume" at bounding box center [1295, 59] width 37 height 12
click at [1042, 144] on div "AI summary Experience Education" at bounding box center [1137, 152] width 808 height 34
click at [190, 589] on div at bounding box center [784, 354] width 1568 height 709
